Goal: Task Accomplishment & Management: Manage account settings

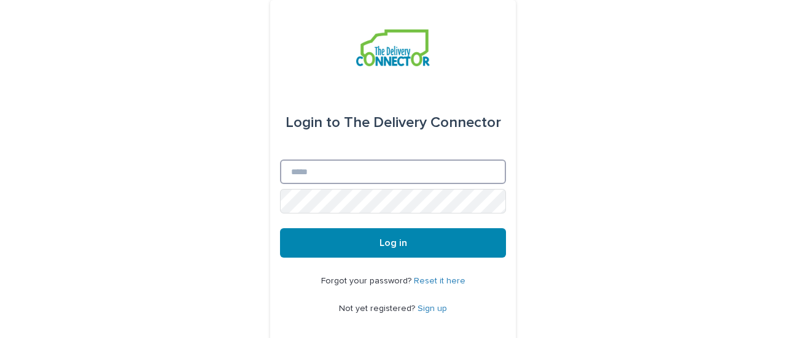
click at [337, 174] on input "Email" at bounding box center [393, 172] width 226 height 25
type input "**********"
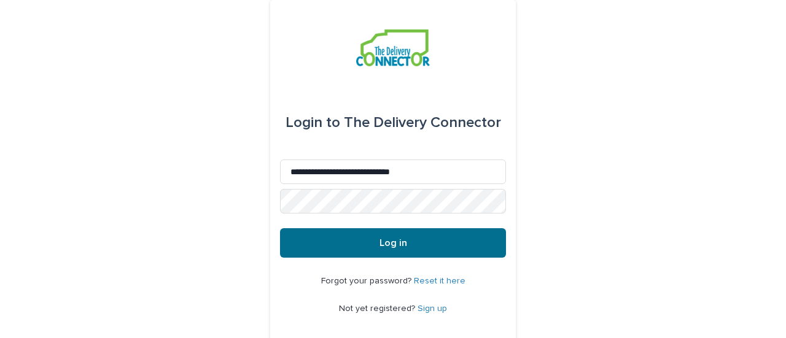
click at [387, 247] on span "Log in" at bounding box center [393, 243] width 28 height 10
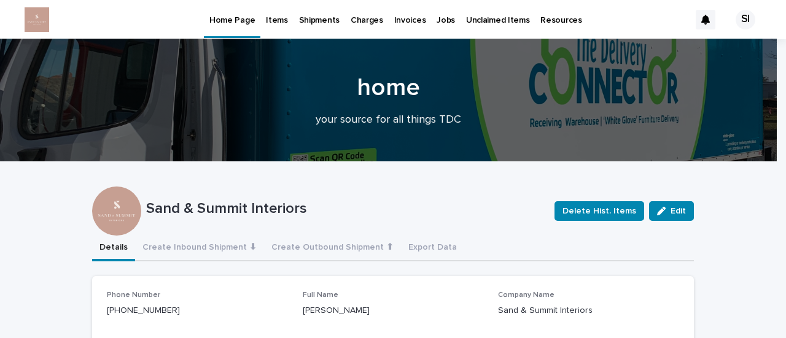
click at [273, 18] on p "Items" at bounding box center [276, 13] width 21 height 26
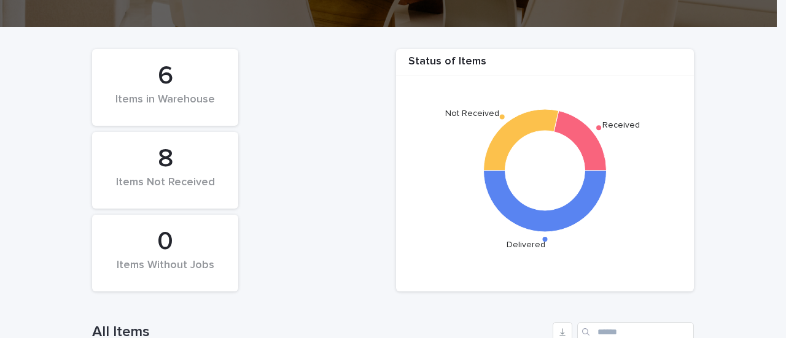
scroll to position [184, 0]
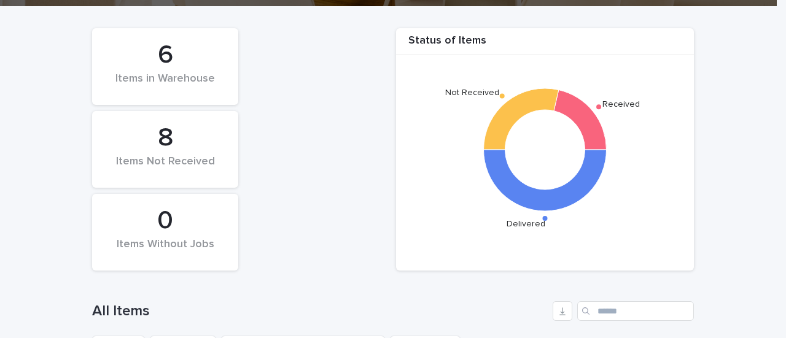
click at [213, 88] on div "6 Items in Warehouse" at bounding box center [165, 66] width 134 height 64
click at [180, 77] on div "Items in Warehouse" at bounding box center [165, 85] width 104 height 26
click at [156, 60] on div "6" at bounding box center [165, 55] width 104 height 31
click at [174, 75] on div "Items in Warehouse" at bounding box center [165, 85] width 104 height 26
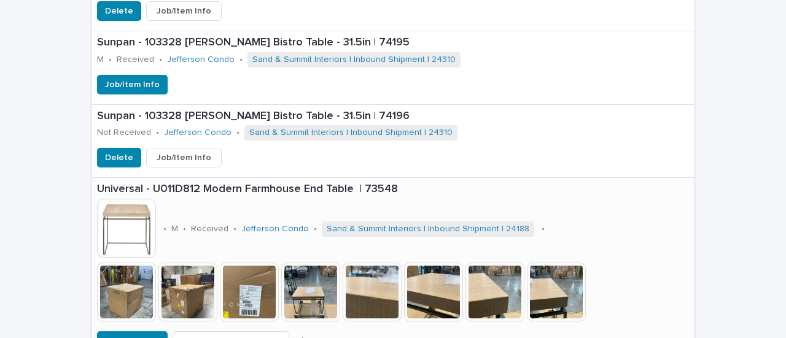
scroll to position [982, 0]
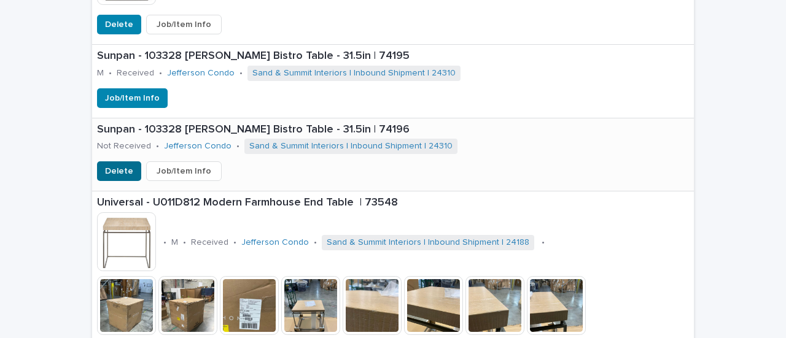
click at [105, 170] on span "Delete" at bounding box center [119, 171] width 28 height 12
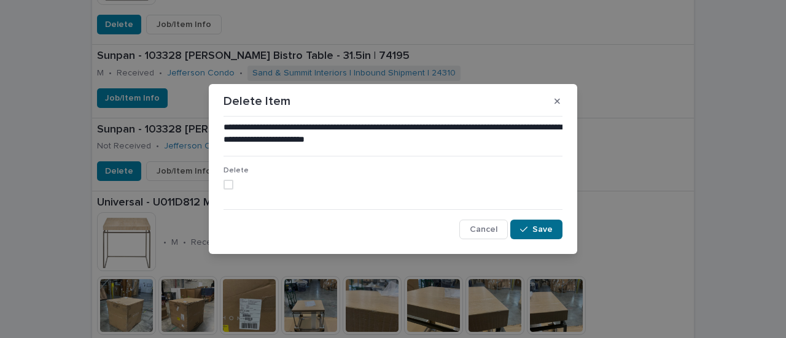
click at [542, 233] on span "Save" at bounding box center [542, 229] width 20 height 9
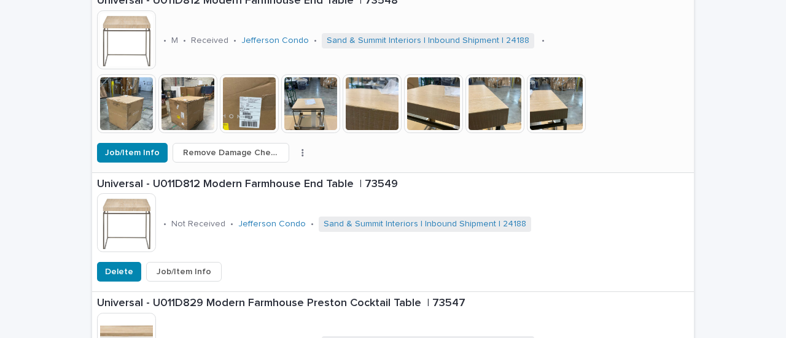
scroll to position [1166, 0]
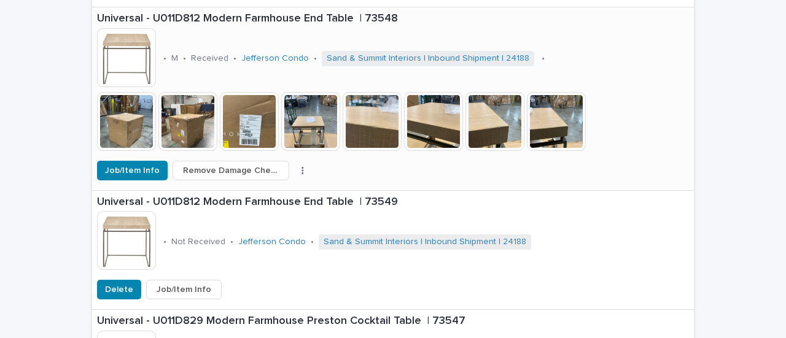
click at [146, 130] on img at bounding box center [126, 121] width 59 height 59
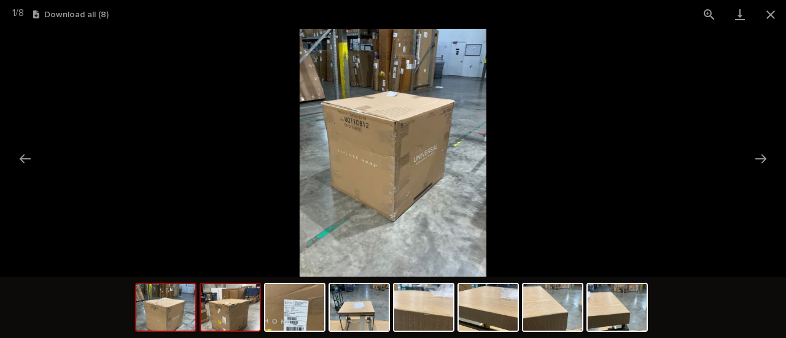
click at [236, 309] on img at bounding box center [230, 307] width 59 height 47
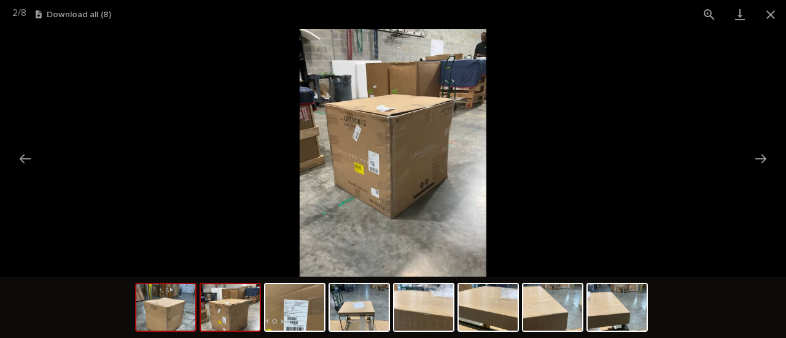
click at [174, 311] on img at bounding box center [165, 307] width 59 height 47
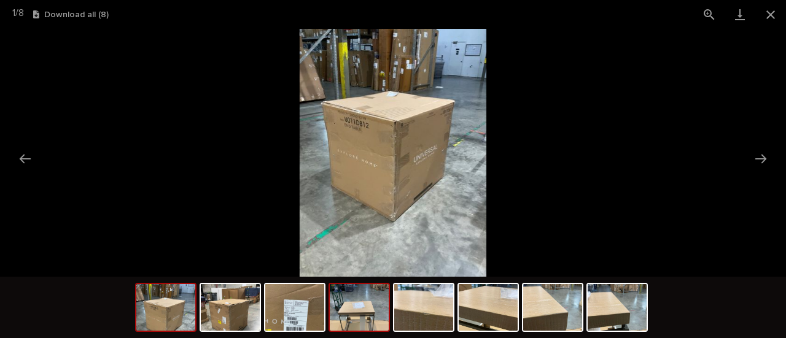
click at [373, 317] on img at bounding box center [359, 307] width 59 height 47
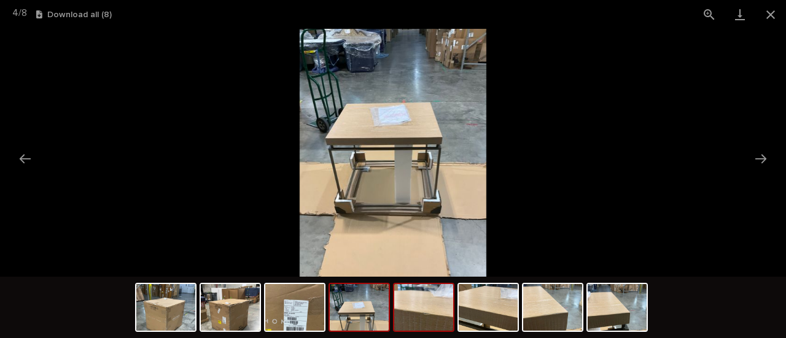
click at [431, 325] on img at bounding box center [423, 307] width 59 height 47
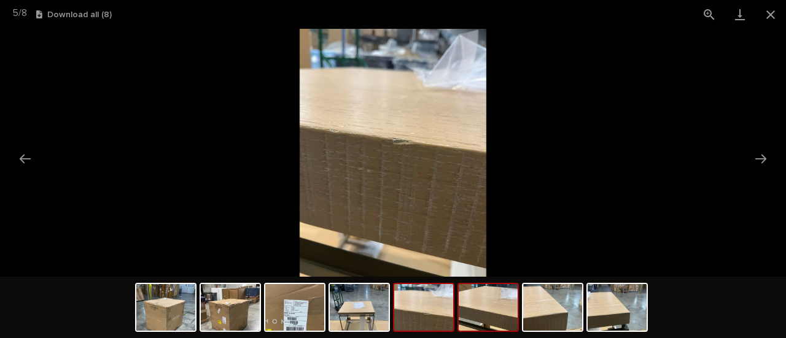
click at [495, 311] on img at bounding box center [487, 307] width 59 height 47
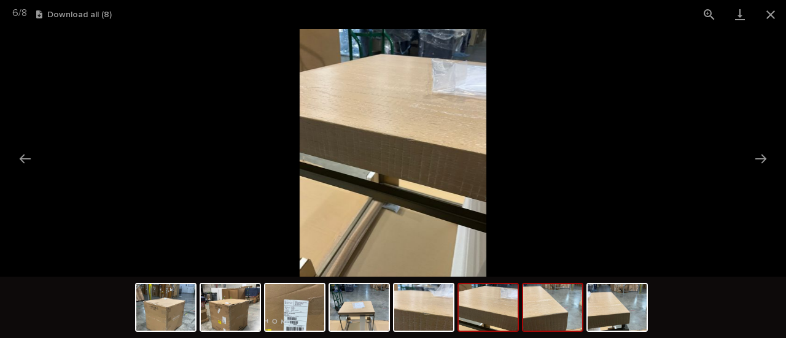
click at [544, 312] on img at bounding box center [552, 307] width 59 height 47
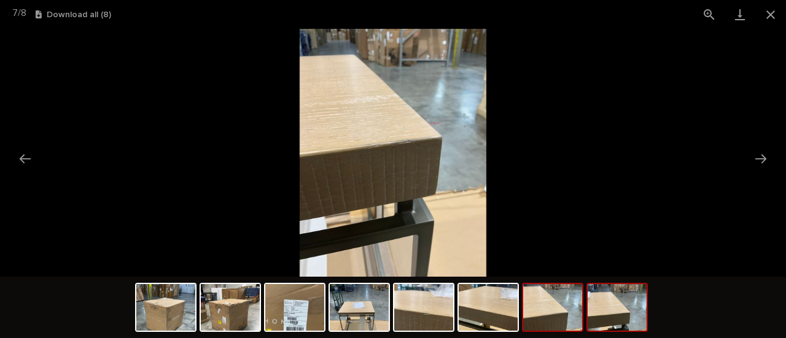
click at [620, 324] on img at bounding box center [616, 307] width 59 height 47
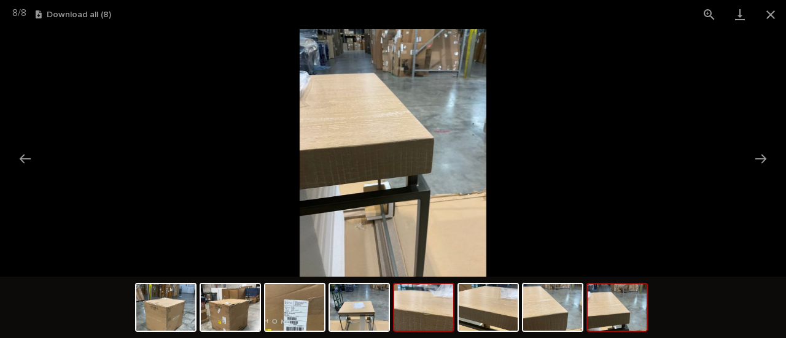
click at [425, 310] on img at bounding box center [423, 307] width 59 height 47
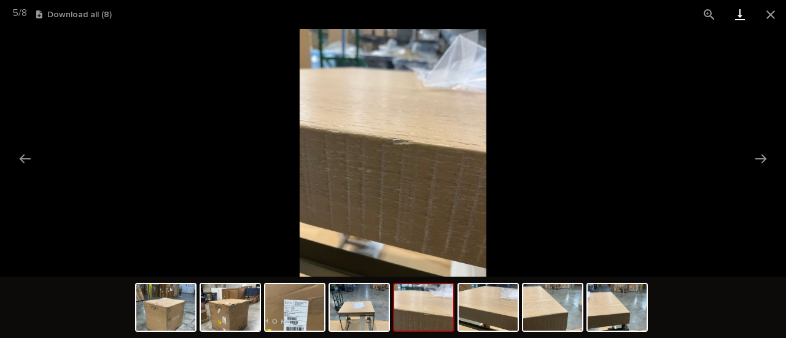
click at [735, 15] on link "Download" at bounding box center [739, 14] width 31 height 29
click at [512, 311] on img at bounding box center [487, 307] width 59 height 47
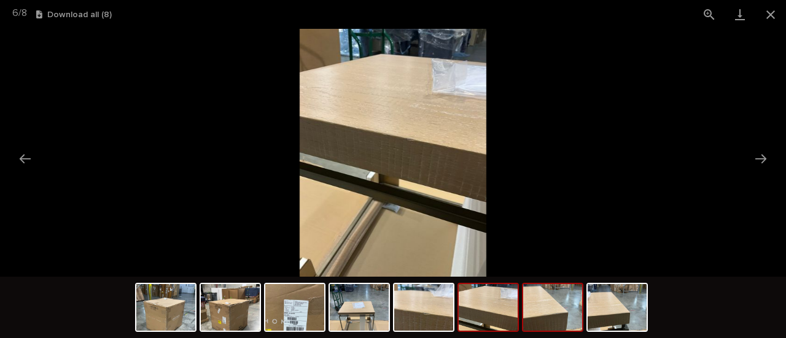
click at [567, 312] on img at bounding box center [552, 307] width 59 height 47
